Goal: Information Seeking & Learning: Check status

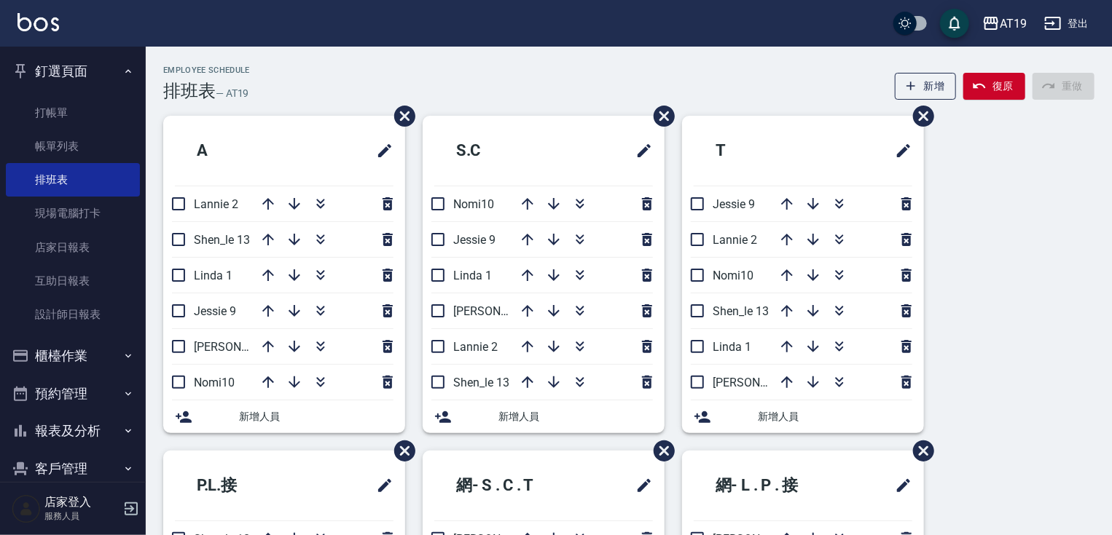
click at [75, 61] on button "釘選頁面" at bounding box center [73, 71] width 134 height 38
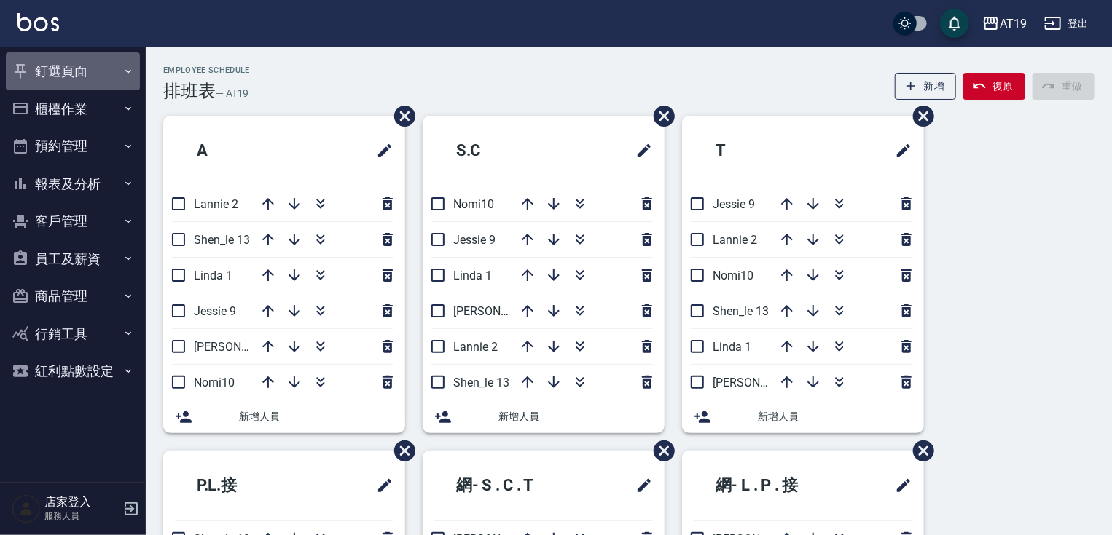
click at [66, 64] on button "釘選頁面" at bounding box center [73, 71] width 134 height 38
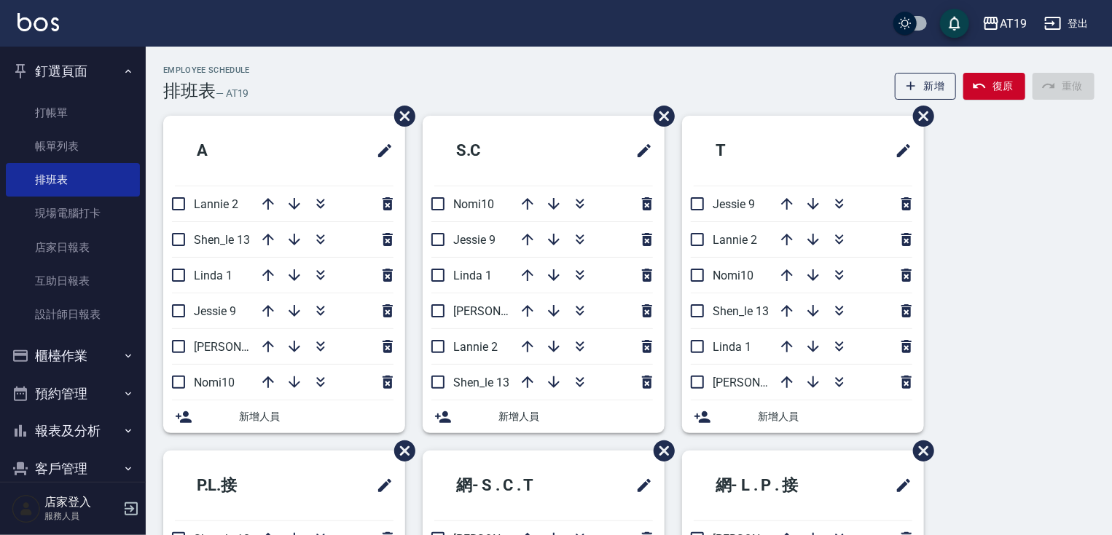
click at [76, 76] on button "釘選頁面" at bounding box center [73, 71] width 134 height 38
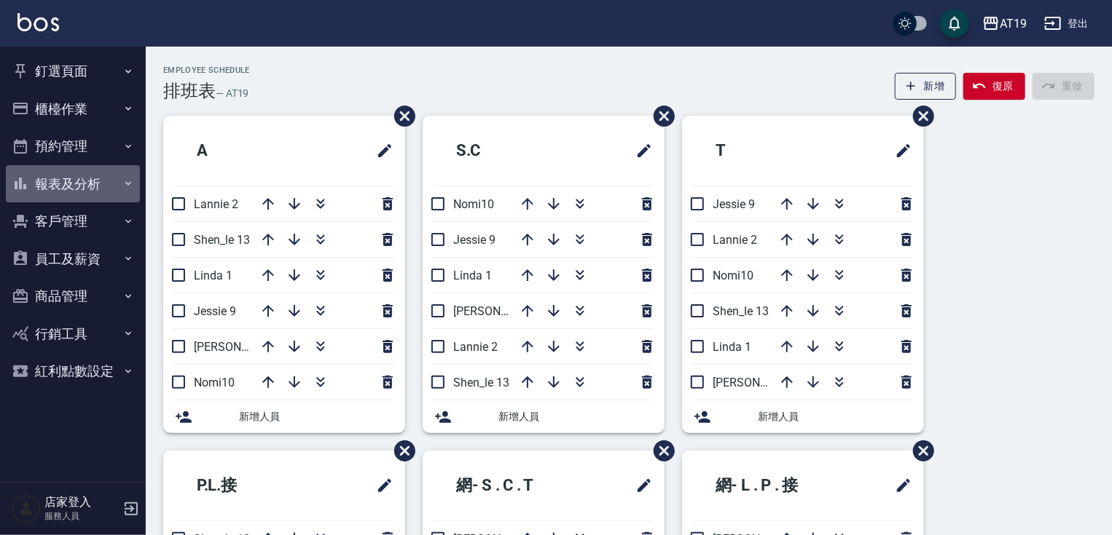
click at [73, 186] on button "報表及分析" at bounding box center [73, 184] width 134 height 38
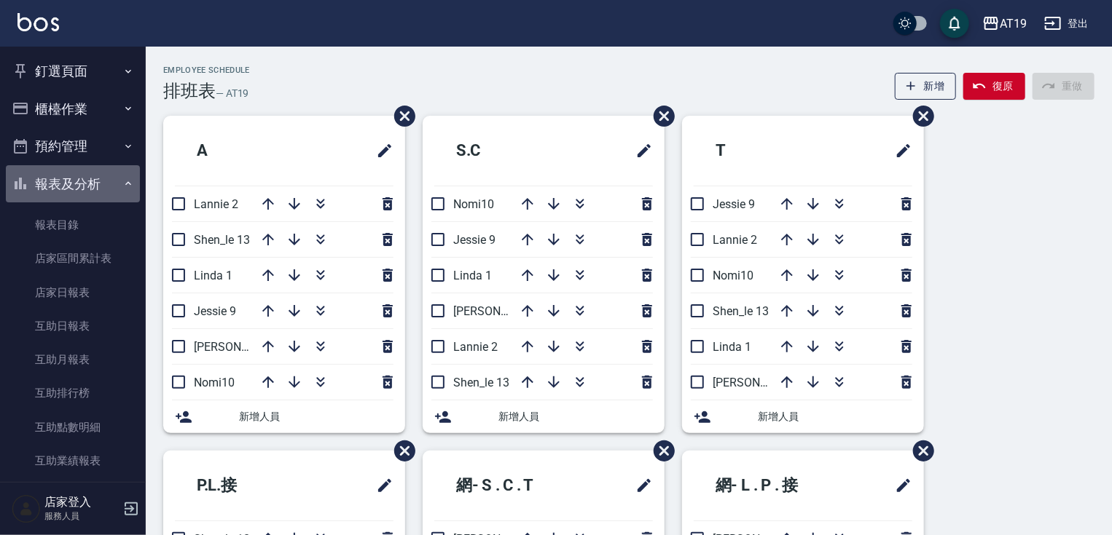
click at [73, 186] on button "報表及分析" at bounding box center [73, 184] width 134 height 38
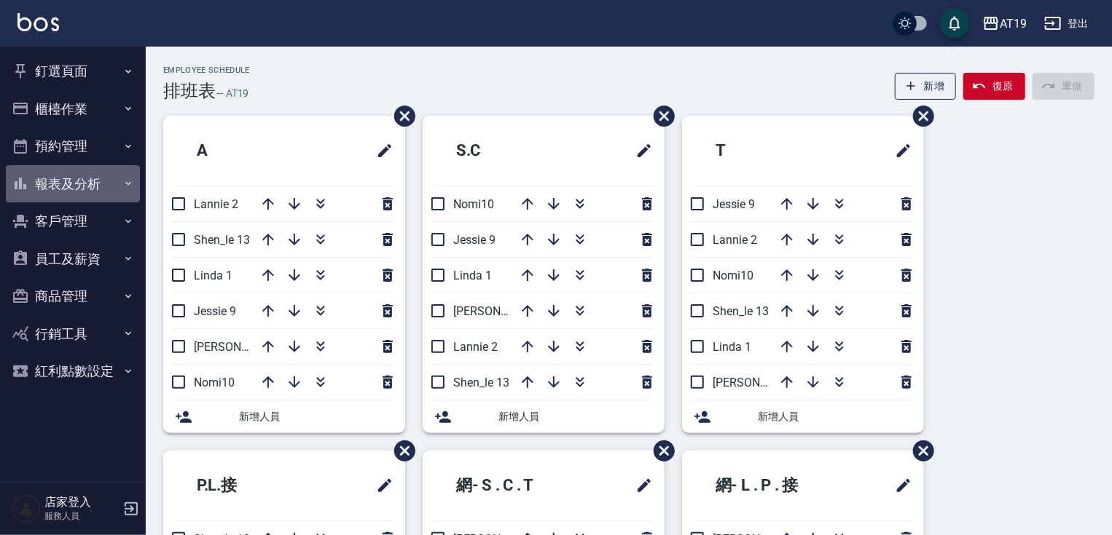
click at [73, 186] on button "報表及分析" at bounding box center [73, 184] width 134 height 38
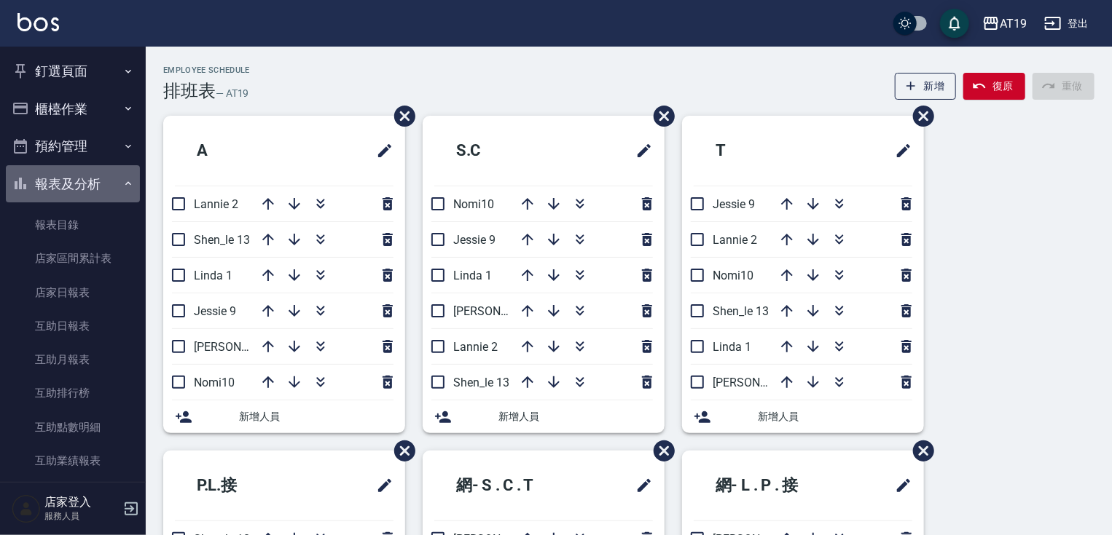
click at [73, 186] on button "報表及分析" at bounding box center [73, 184] width 134 height 38
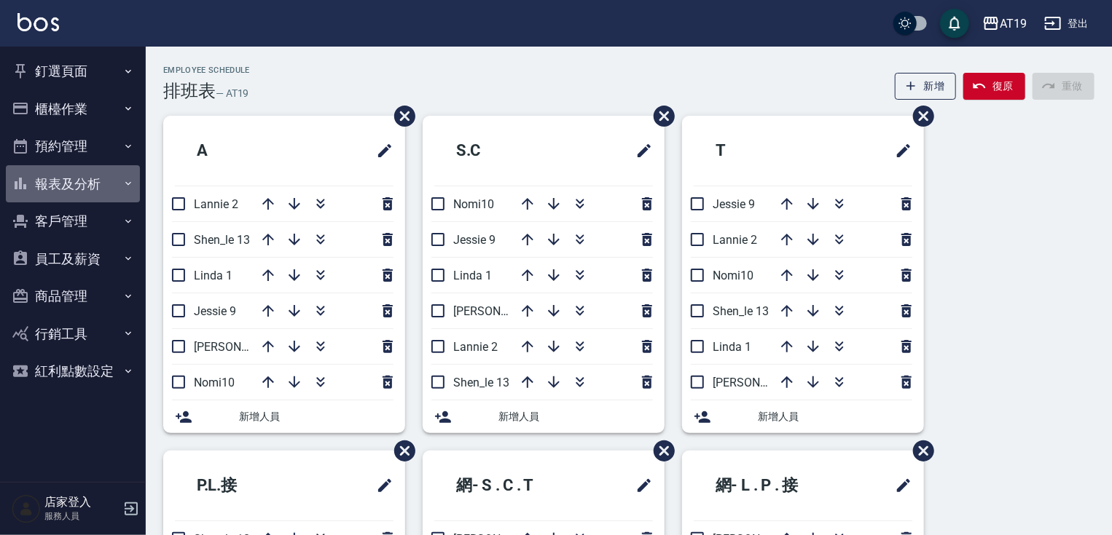
click at [73, 187] on button "報表及分析" at bounding box center [73, 184] width 134 height 38
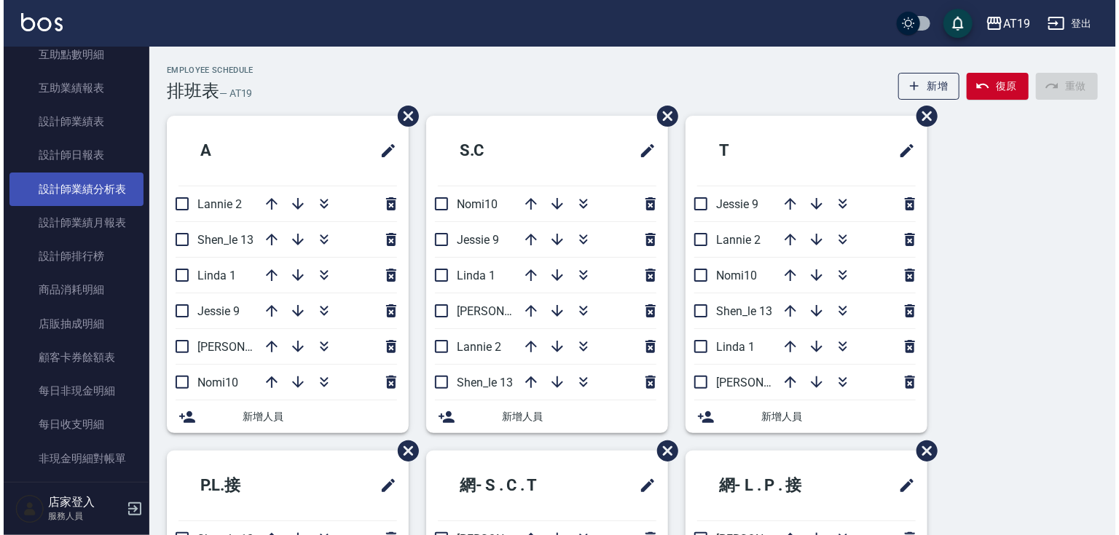
scroll to position [408, 0]
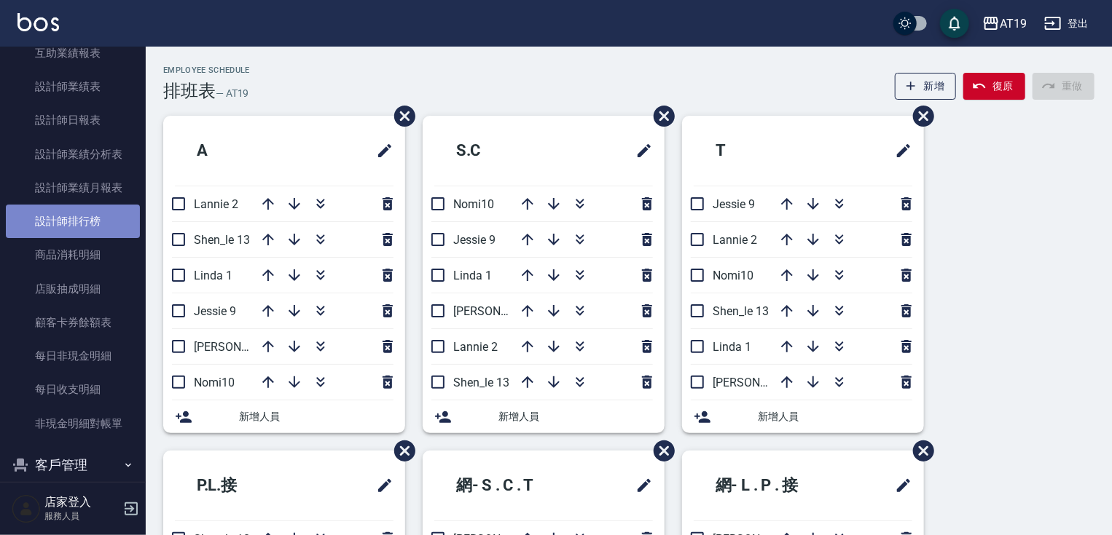
click at [85, 219] on link "設計師排行榜" at bounding box center [73, 222] width 134 height 34
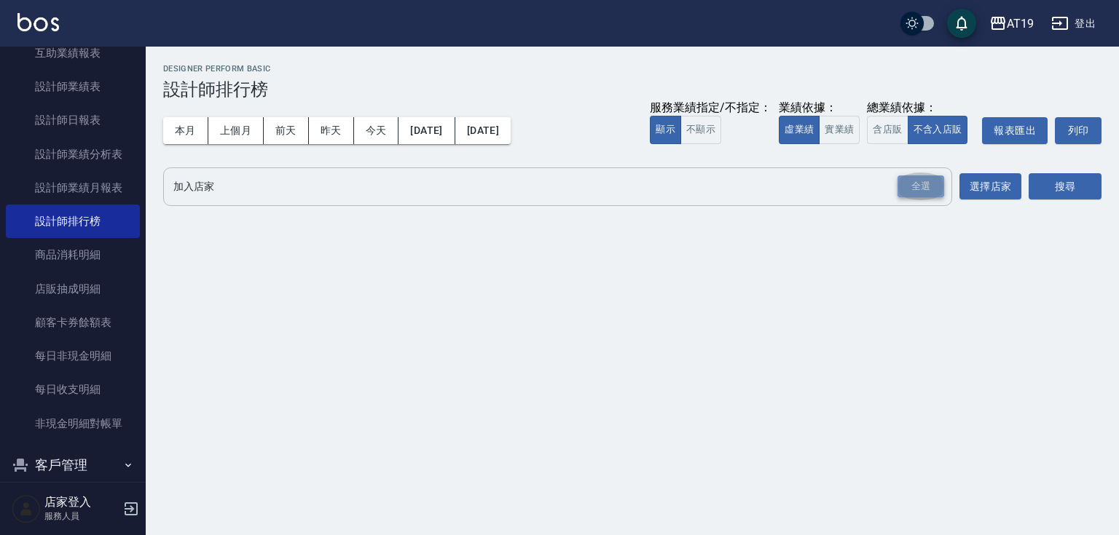
click at [922, 189] on div "全選" at bounding box center [921, 187] width 47 height 23
click at [832, 135] on button "實業績" at bounding box center [839, 130] width 41 height 28
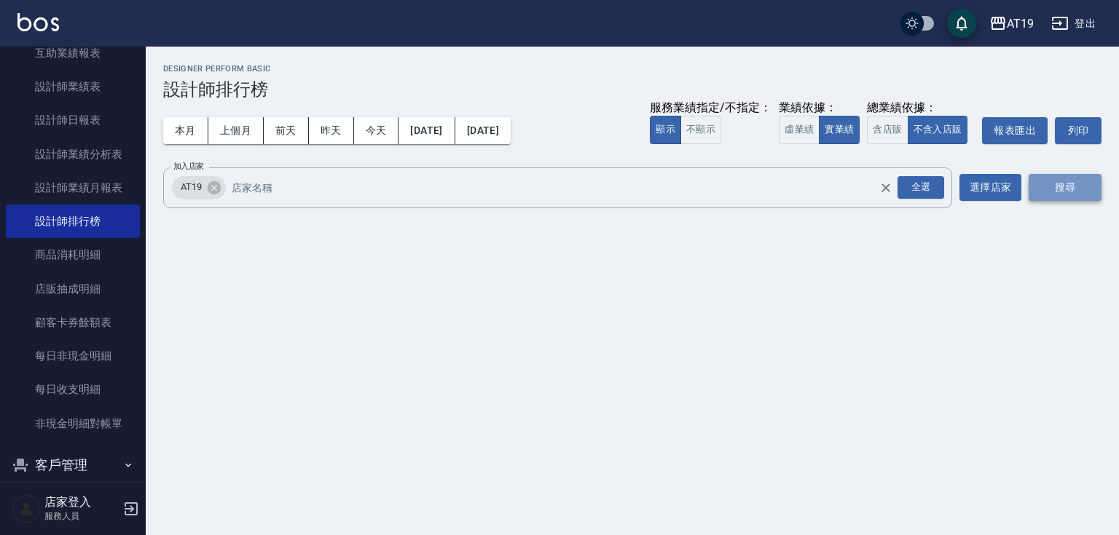
click at [1052, 189] on button "搜尋" at bounding box center [1065, 187] width 73 height 27
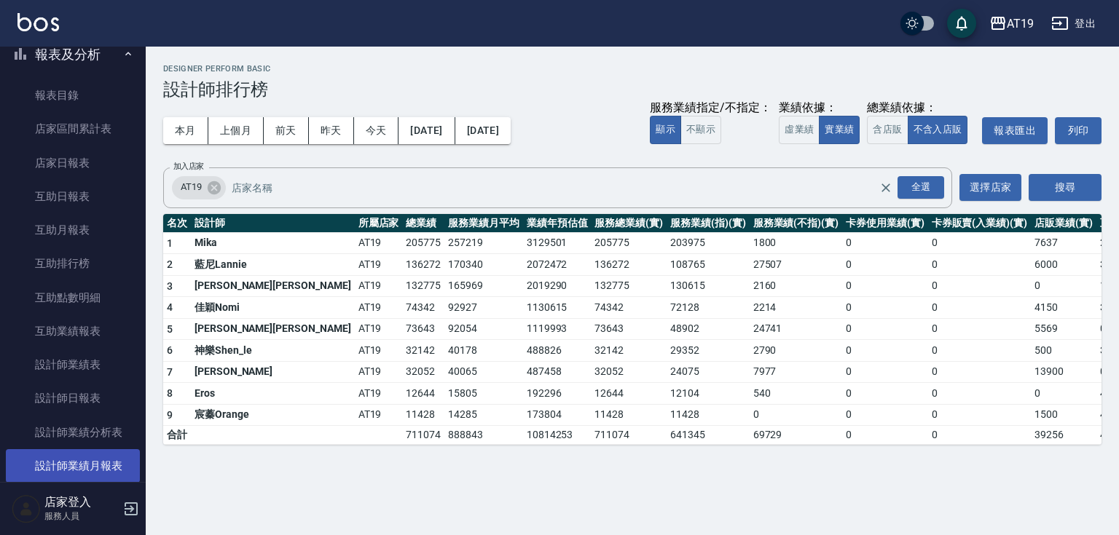
scroll to position [58, 0]
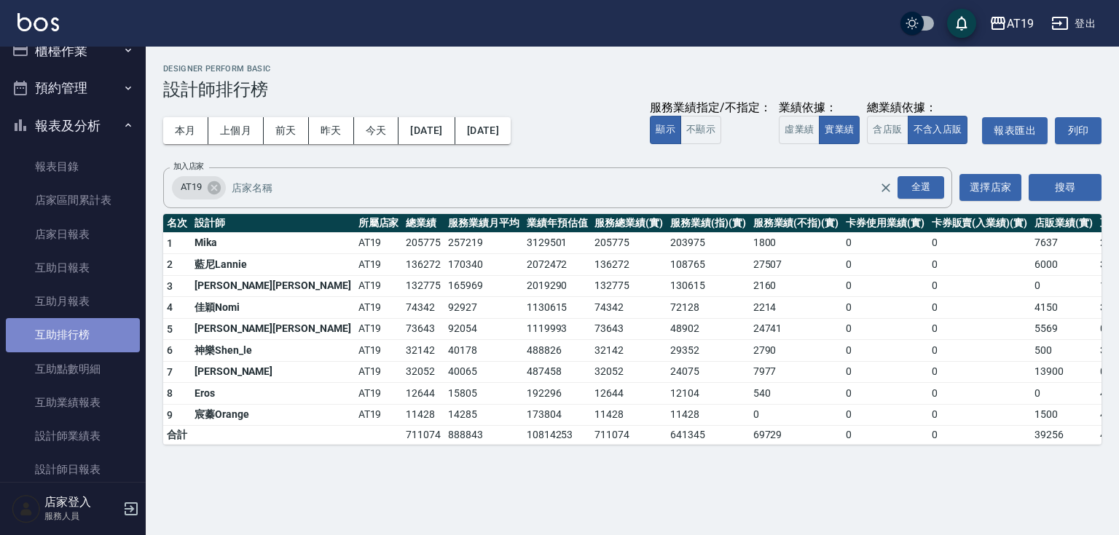
click at [81, 332] on link "互助排行榜" at bounding box center [73, 335] width 134 height 34
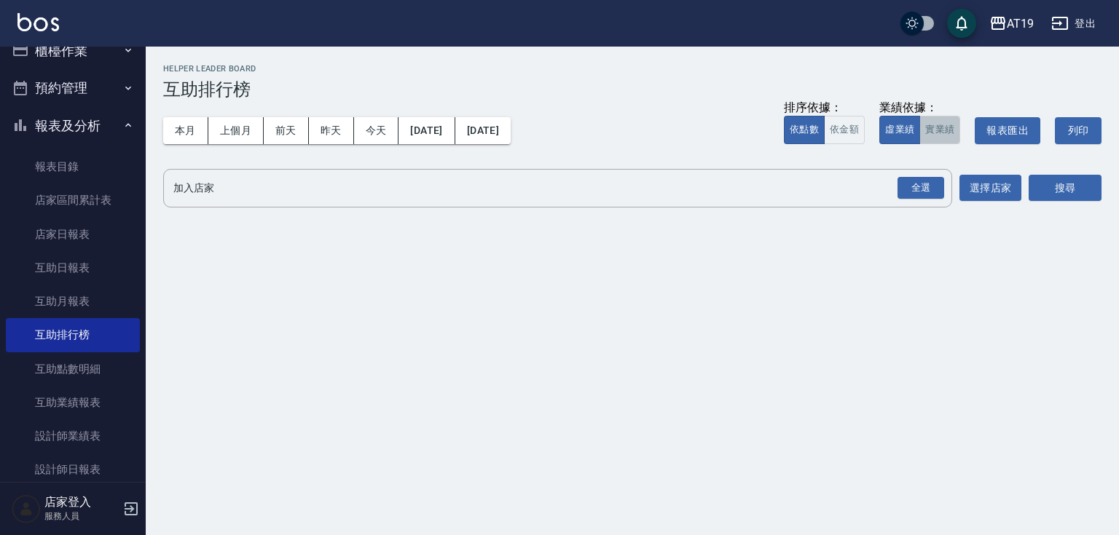
click at [934, 134] on button "實業績" at bounding box center [939, 130] width 41 height 28
click at [914, 189] on div "全選" at bounding box center [921, 188] width 47 height 23
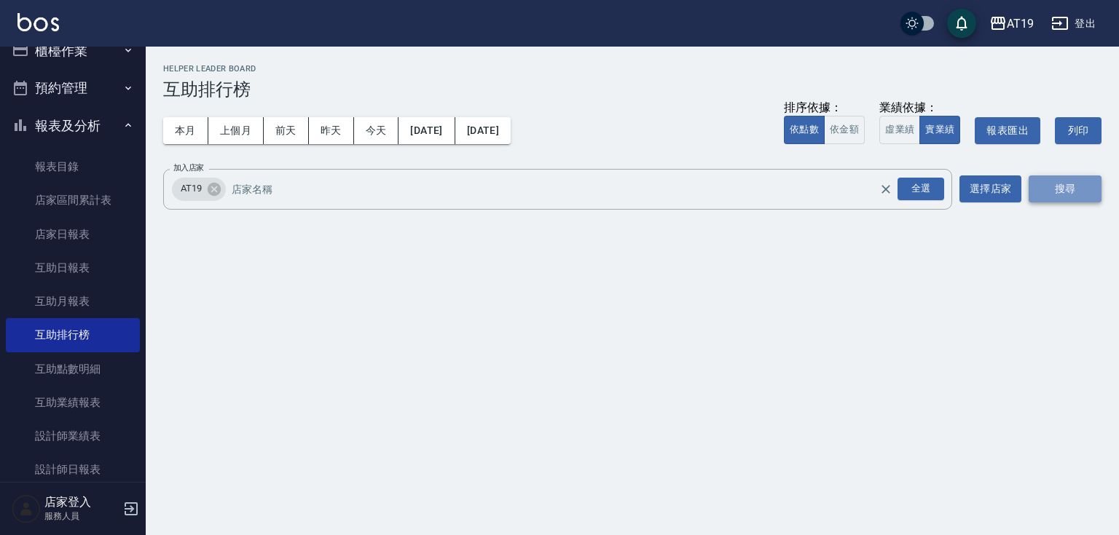
click at [1075, 192] on button "搜尋" at bounding box center [1065, 189] width 73 height 27
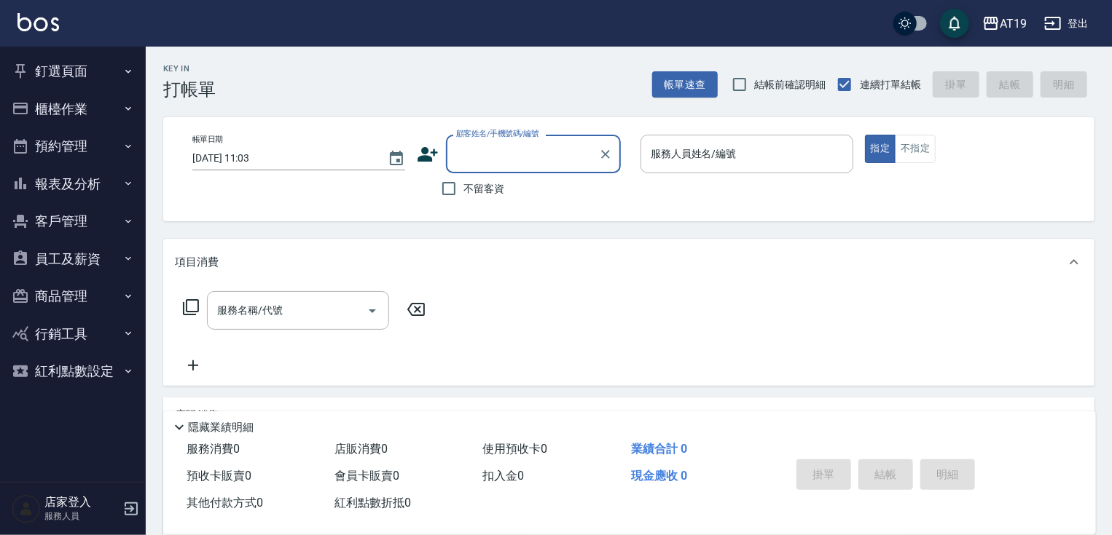
click at [77, 181] on button "報表及分析" at bounding box center [73, 184] width 134 height 38
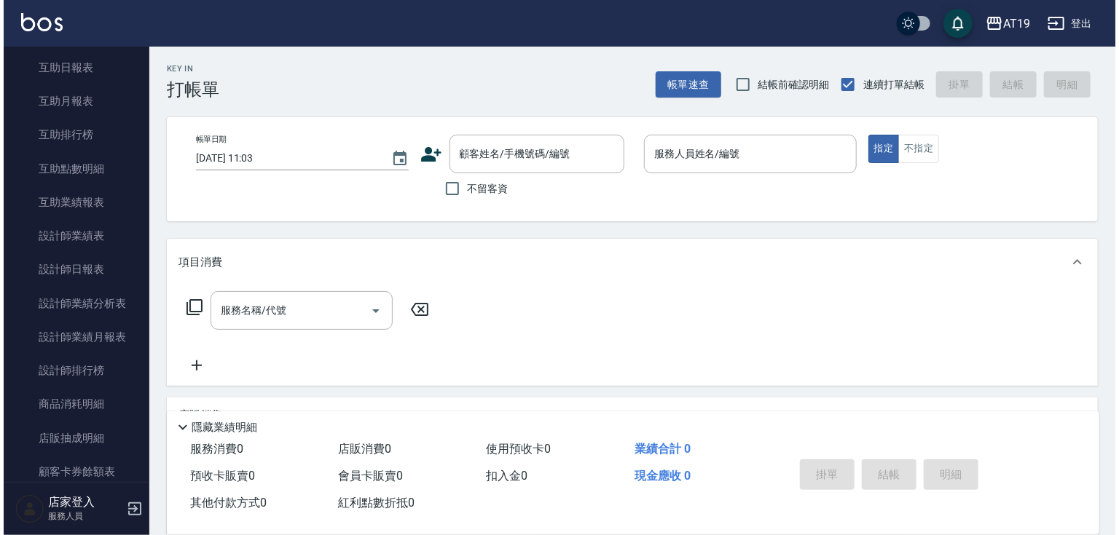
scroll to position [291, 0]
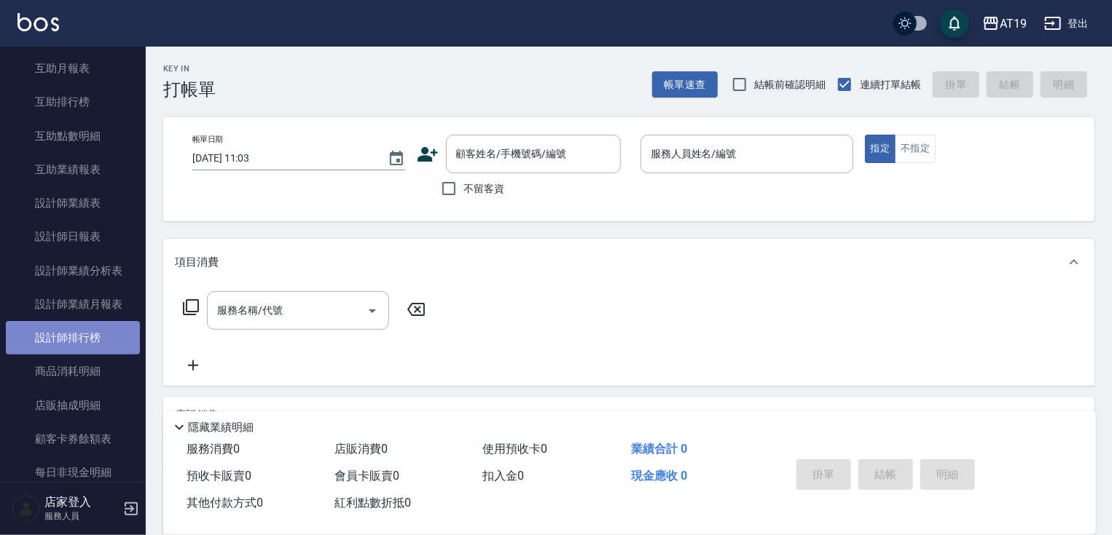
click at [73, 337] on link "設計師排行榜" at bounding box center [73, 338] width 134 height 34
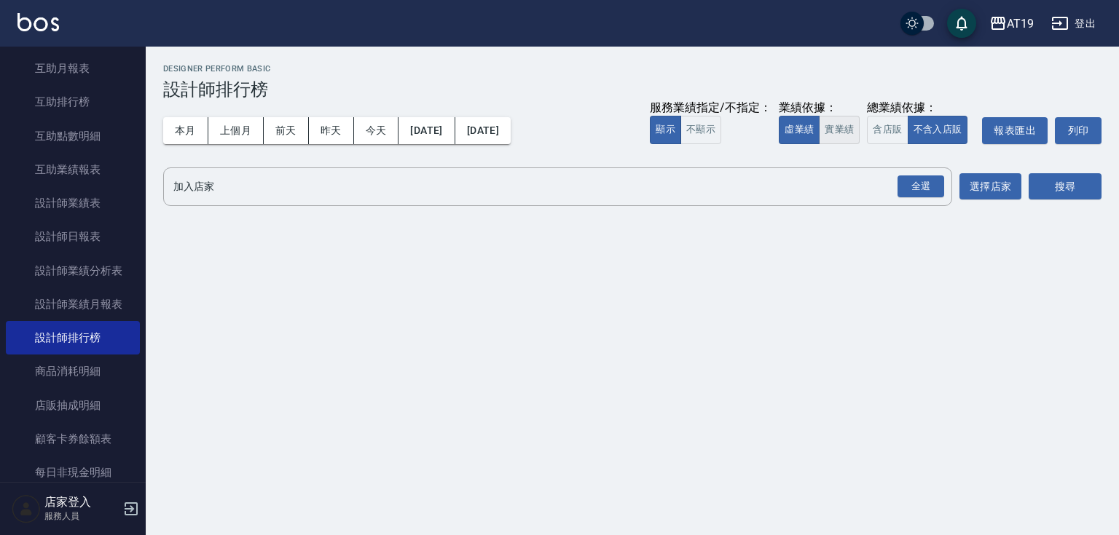
click at [828, 127] on button "實業績" at bounding box center [839, 130] width 41 height 28
click at [895, 138] on button "含店販" at bounding box center [887, 130] width 41 height 28
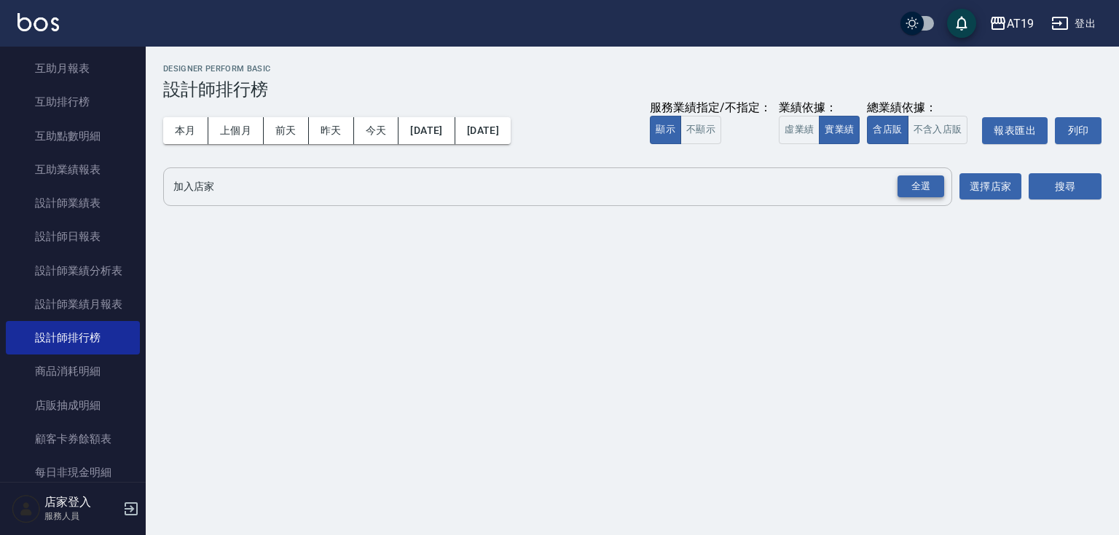
click at [919, 185] on div "全選" at bounding box center [921, 187] width 47 height 23
click at [1048, 181] on button "搜尋" at bounding box center [1065, 187] width 73 height 27
